Goal: Task Accomplishment & Management: Manage account settings

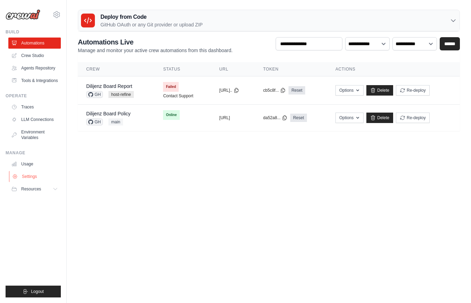
click at [34, 176] on link "Settings" at bounding box center [35, 176] width 53 height 11
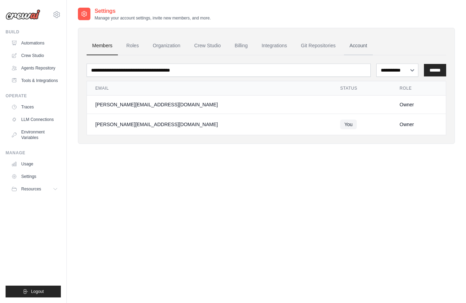
click at [365, 44] on link "Account" at bounding box center [358, 46] width 29 height 19
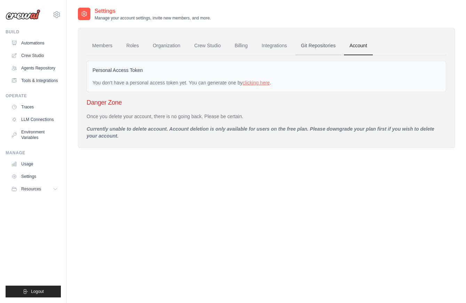
click at [313, 48] on link "Git Repositories" at bounding box center [318, 46] width 46 height 19
click at [238, 44] on link "Billing" at bounding box center [241, 46] width 24 height 19
